Goal: Task Accomplishment & Management: Use online tool/utility

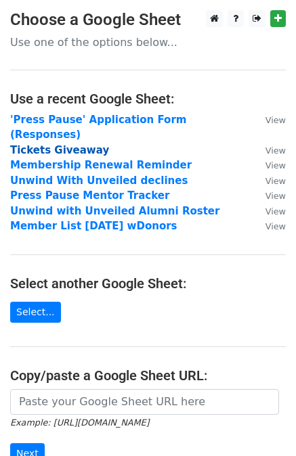
click at [58, 144] on strong "Tickets Giveaway" at bounding box center [59, 150] width 99 height 12
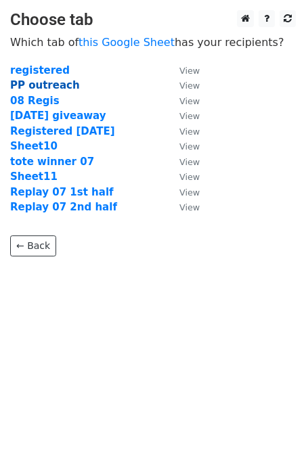
click at [35, 85] on strong "PP outreach" at bounding box center [45, 85] width 70 height 12
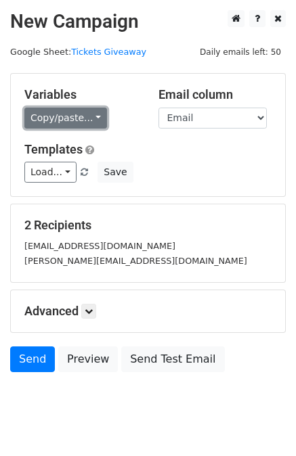
click at [65, 122] on link "Copy/paste..." at bounding box center [65, 118] width 83 height 21
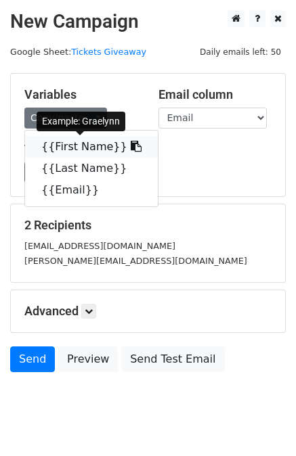
click at [66, 141] on link "{{First Name}}" at bounding box center [91, 147] width 133 height 22
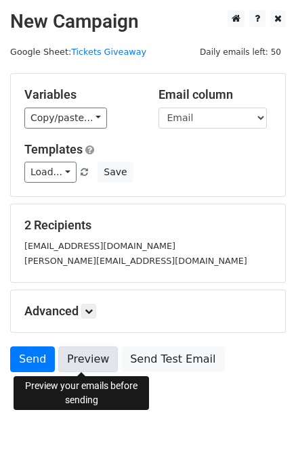
click at [80, 366] on link "Preview" at bounding box center [88, 359] width 60 height 26
